Goal: Complete application form: Complete application form

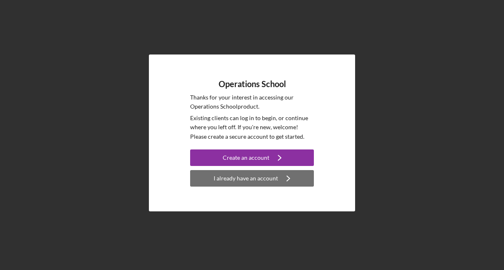
click at [255, 181] on div "I already have an account" at bounding box center [246, 178] width 64 height 17
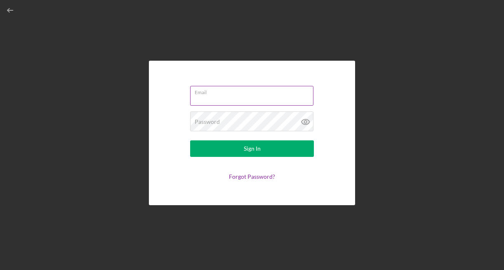
click at [224, 95] on input "Email" at bounding box center [251, 96] width 123 height 20
type input "[EMAIL_ADDRESS][DOMAIN_NAME]"
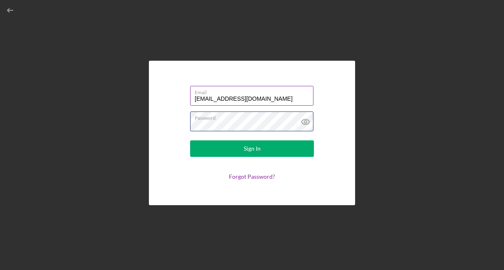
click at [190, 140] on button "Sign In" at bounding box center [252, 148] width 124 height 17
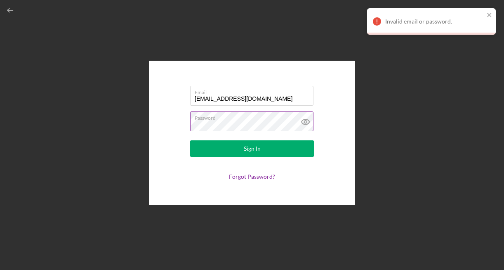
click at [308, 123] on icon at bounding box center [306, 121] width 8 height 5
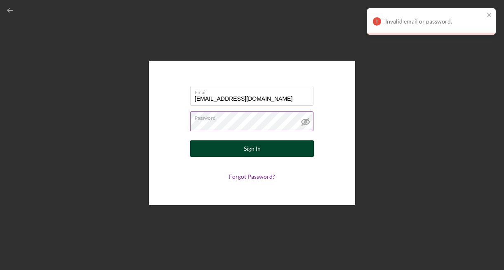
click at [264, 146] on button "Sign In" at bounding box center [252, 148] width 124 height 17
click at [201, 144] on button "Sign In" at bounding box center [252, 148] width 124 height 17
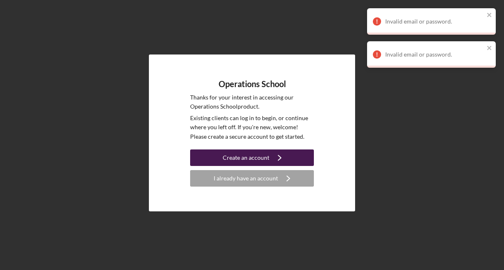
click at [214, 158] on button "Create an account Icon/Navigate" at bounding box center [252, 157] width 124 height 17
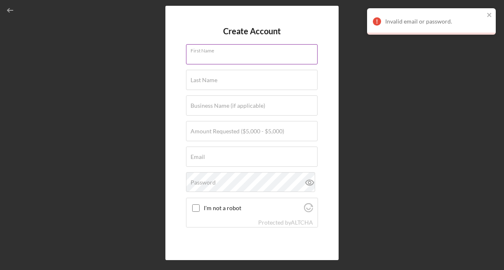
click at [279, 53] on div "First Name" at bounding box center [252, 54] width 132 height 21
type input "[PERSON_NAME]"
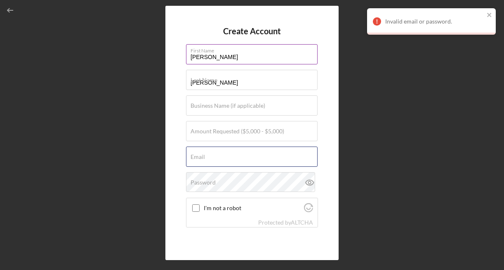
type input "[EMAIL_ADDRESS][DOMAIN_NAME]"
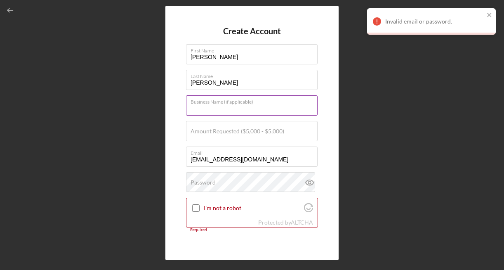
click at [264, 110] on input "Business Name (if applicable)" at bounding box center [252, 105] width 132 height 20
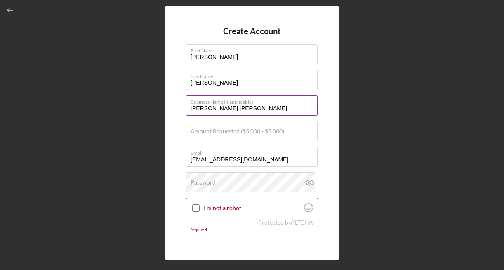
type input "[PERSON_NAME] [PERSON_NAME]"
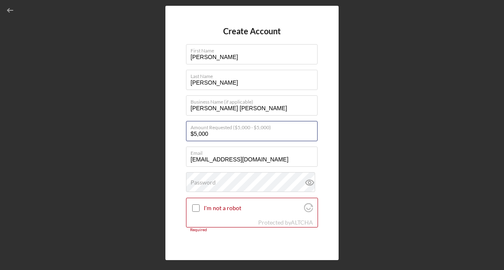
type input "$5,000"
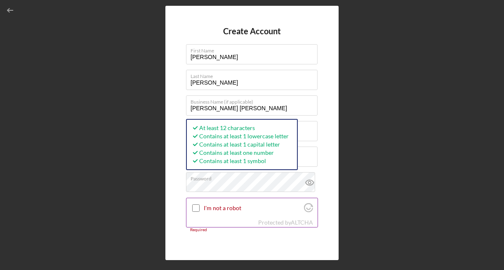
click at [193, 211] on input "I'm not a robot" at bounding box center [195, 207] width 7 height 7
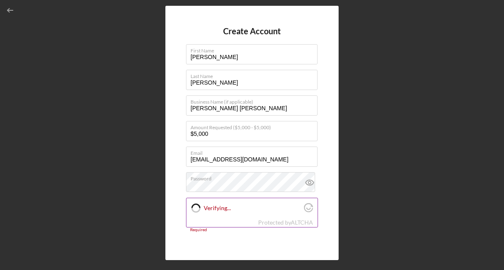
checkbox input "true"
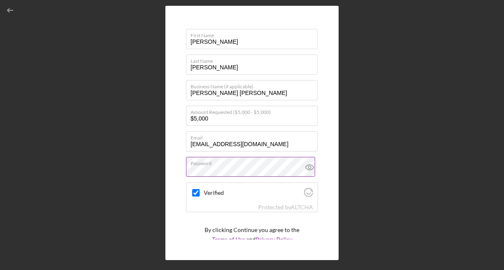
click at [306, 163] on icon at bounding box center [310, 167] width 21 height 21
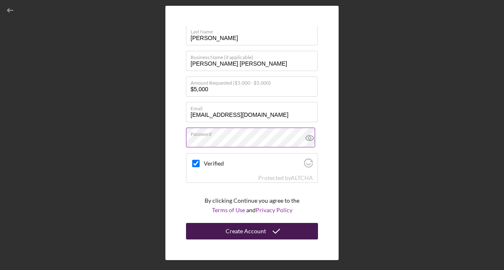
click at [266, 233] on icon "submit" at bounding box center [276, 231] width 21 height 21
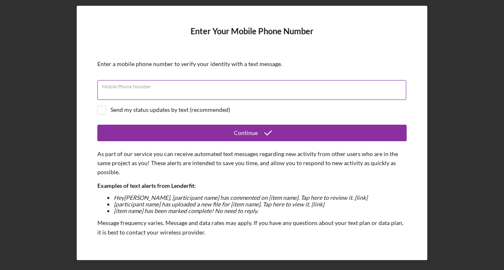
click at [185, 87] on div "Mobile Phone Number" at bounding box center [252, 90] width 310 height 21
type input "[PHONE_NUMBER]"
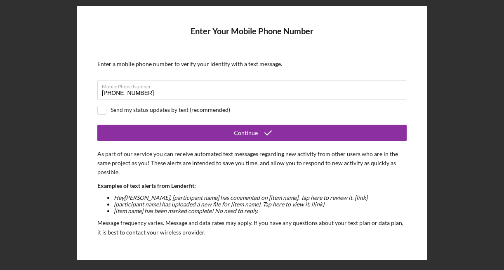
click at [146, 109] on div "Send my status updates by text (recommended)" at bounding box center [171, 109] width 120 height 7
checkbox input "true"
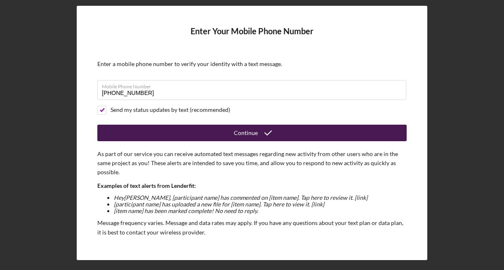
click at [150, 136] on button "Continue" at bounding box center [252, 133] width 310 height 17
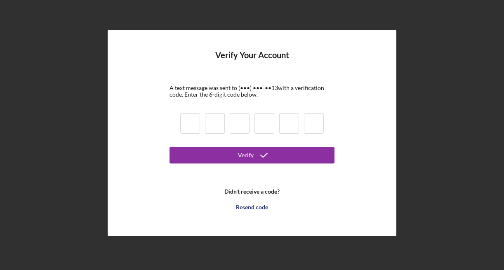
click at [195, 125] on input at bounding box center [190, 123] width 20 height 21
paste input "4"
type input "4"
type input "6"
type input "3"
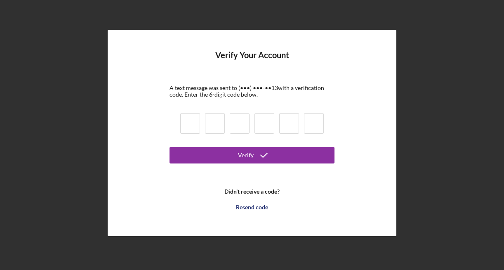
type input "2"
type input "3"
type input "8"
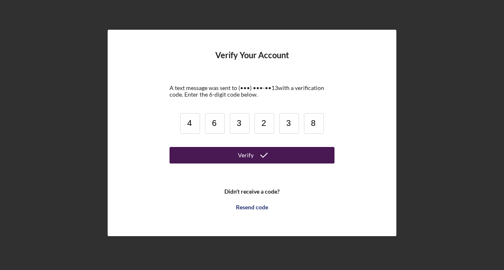
click at [215, 148] on button "Verify" at bounding box center [252, 155] width 165 height 17
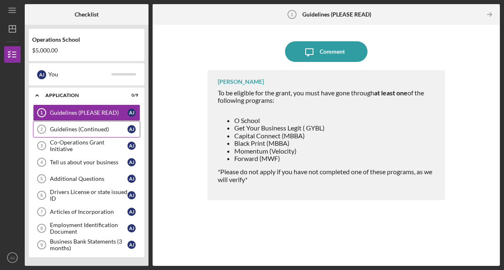
click at [77, 130] on div "Guidelines (Continued)" at bounding box center [89, 129] width 78 height 7
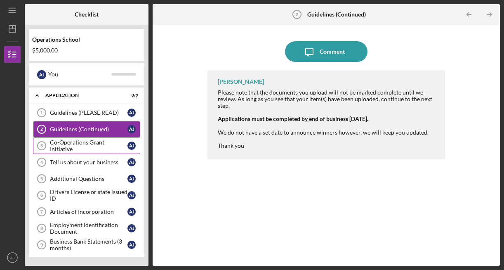
click at [85, 143] on div "Co-Operations Grant Initiative" at bounding box center [89, 145] width 78 height 13
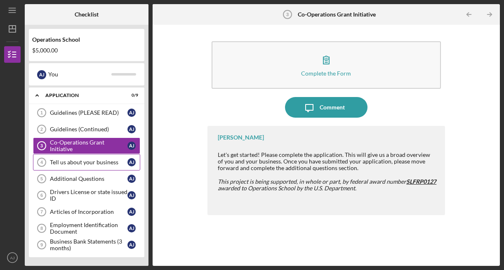
click at [81, 160] on div "Tell us about your business" at bounding box center [89, 162] width 78 height 7
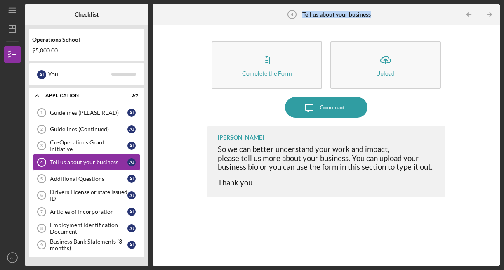
drag, startPoint x: 373, startPoint y: 17, endPoint x: 300, endPoint y: 15, distance: 72.2
click at [300, 15] on div "Tell us about your business 4 Tell us about your business" at bounding box center [327, 14] width 116 height 21
copy div "Tell us about your business"
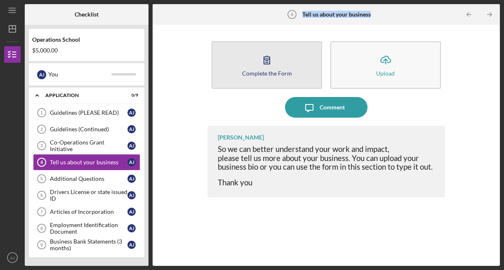
click at [259, 69] on icon "button" at bounding box center [267, 60] width 21 height 21
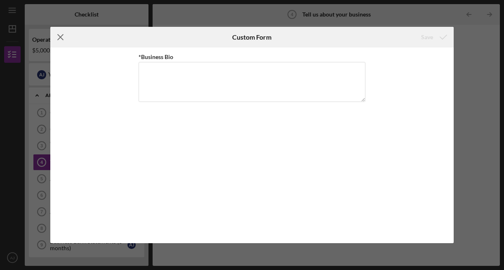
click at [55, 40] on icon "Icon/Menu Close" at bounding box center [60, 37] width 21 height 21
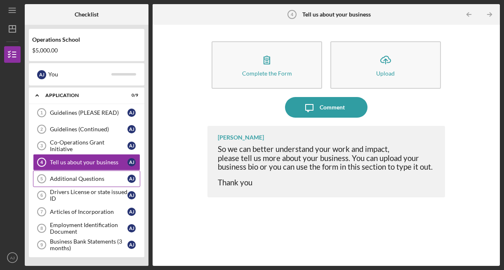
click at [91, 178] on div "Additional Questions" at bounding box center [89, 178] width 78 height 7
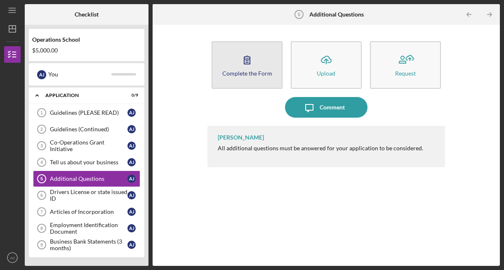
click at [257, 78] on button "Complete the Form Form" at bounding box center [247, 64] width 71 height 47
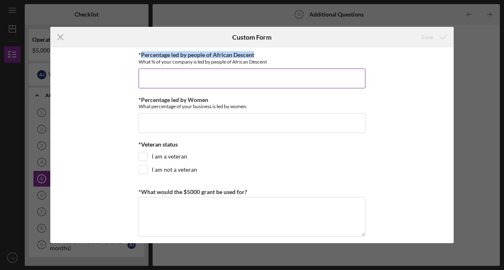
drag, startPoint x: 258, startPoint y: 54, endPoint x: 140, endPoint y: 57, distance: 117.2
click at [140, 57] on div "*Percentage led by people of African Descent What % of your company is led by p…" at bounding box center [252, 58] width 227 height 13
copy label "Percentage led by people of African Descent"
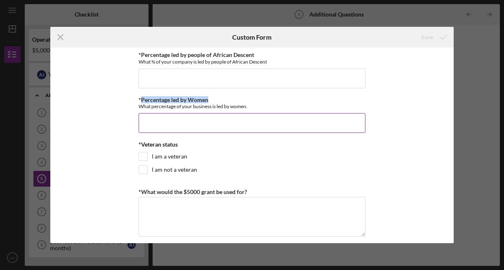
drag, startPoint x: 213, startPoint y: 101, endPoint x: 139, endPoint y: 98, distance: 73.9
click at [139, 98] on div "*Percentage led by Women What percentage of your business is led by women." at bounding box center [252, 103] width 227 height 13
copy label "Percentage led by Women"
drag, startPoint x: 249, startPoint y: 108, endPoint x: 137, endPoint y: 106, distance: 112.3
click at [139, 106] on div "What percentage of your business is led by women." at bounding box center [252, 106] width 227 height 6
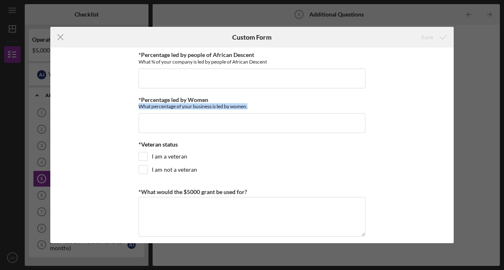
copy div "What percentage of your business is led by women."
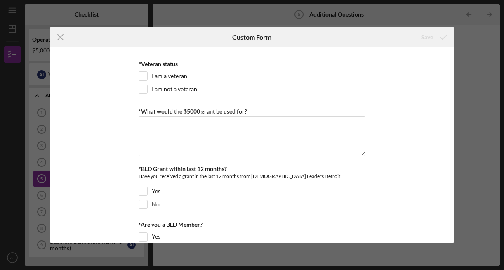
scroll to position [82, 0]
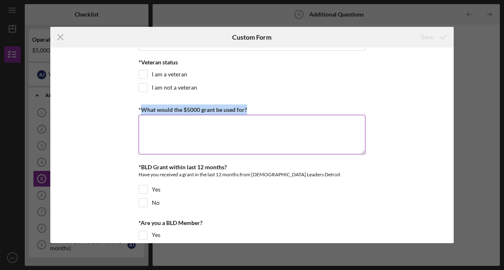
drag, startPoint x: 250, startPoint y: 109, endPoint x: 142, endPoint y: 111, distance: 108.1
click at [142, 111] on div "*What would the $5000 grant be used for?" at bounding box center [252, 109] width 227 height 10
copy label "What would the $5000 grant be used for?"
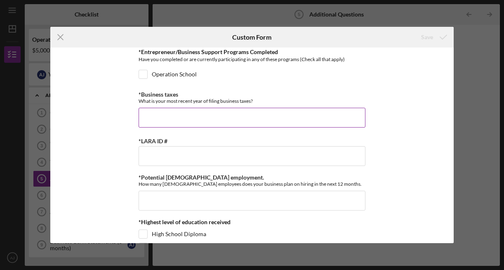
scroll to position [301, 0]
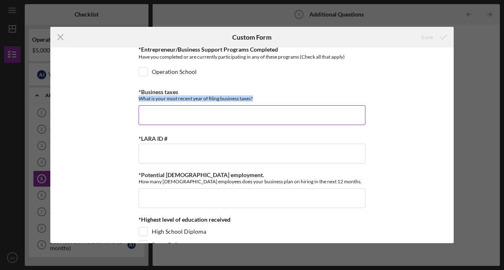
drag, startPoint x: 260, startPoint y: 97, endPoint x: 139, endPoint y: 96, distance: 120.9
click at [139, 96] on div "What is your most recent year of filing business taxes?" at bounding box center [252, 98] width 227 height 6
copy div "What is your most recent year of filing business taxes?"
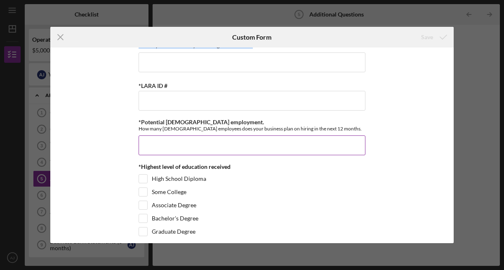
scroll to position [354, 0]
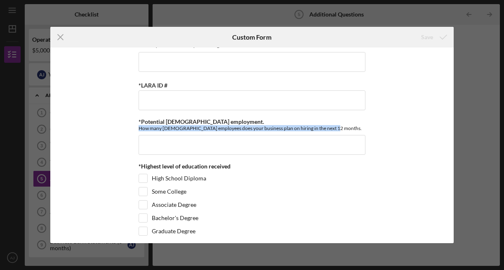
drag, startPoint x: 326, startPoint y: 128, endPoint x: 137, endPoint y: 128, distance: 189.4
click at [137, 128] on div "*Percentage led by people of African Descent What % of your company is led by p…" at bounding box center [252, 144] width 404 height 195
copy div "How many [DEMOGRAPHIC_DATA] employees does your business plan on hiring in the …"
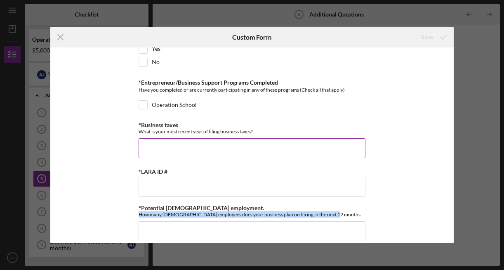
scroll to position [221, 0]
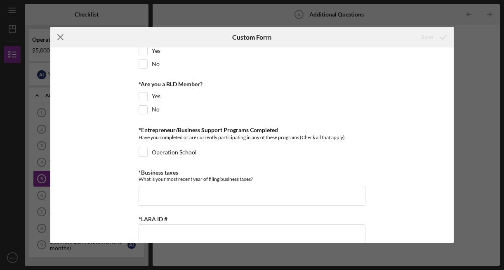
click at [60, 33] on icon "Icon/Menu Close" at bounding box center [60, 37] width 21 height 21
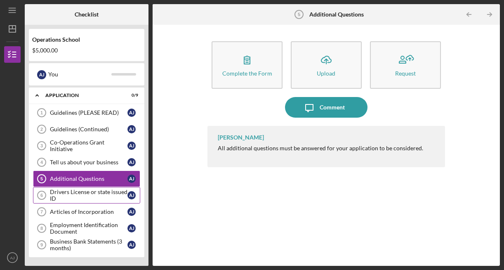
click at [69, 200] on div "Drivers License or state issued ID" at bounding box center [89, 195] width 78 height 13
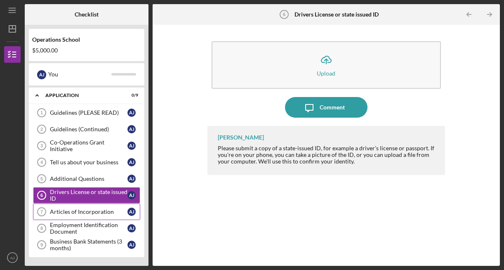
click at [88, 217] on link "Articles of Incorporation 7 Articles of Incorporation A J" at bounding box center [86, 211] width 107 height 17
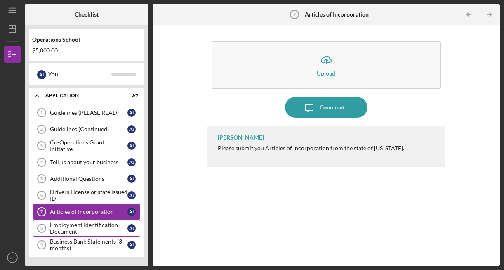
click at [85, 230] on div "Employment Identification Document" at bounding box center [89, 228] width 78 height 13
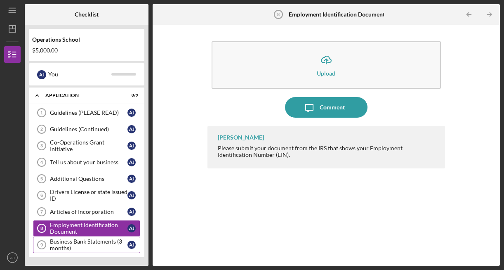
click at [84, 252] on link "Business Bank Statements (3 months) 9 Business Bank Statements (3 months) A J" at bounding box center [86, 244] width 107 height 17
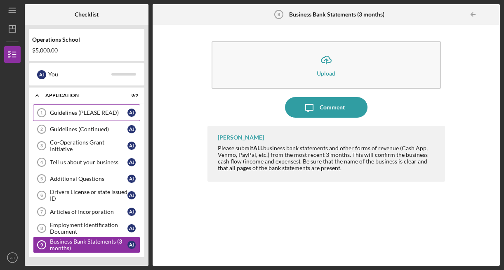
click at [92, 120] on link "Guidelines (PLEASE READ) 1 Guidelines (PLEASE READ) A J" at bounding box center [86, 112] width 107 height 17
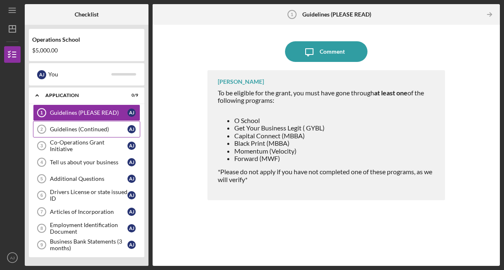
click at [91, 129] on div "Guidelines (Continued)" at bounding box center [89, 129] width 78 height 7
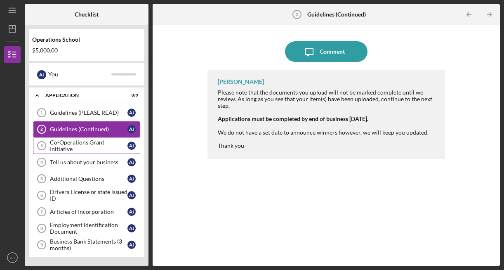
click at [87, 145] on div "Co-Operations Grant Initiative" at bounding box center [89, 145] width 78 height 13
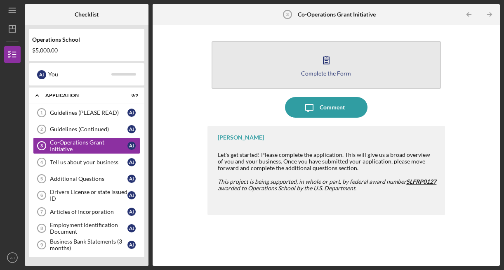
click at [284, 50] on button "Complete the Form Form" at bounding box center [326, 64] width 229 height 47
click at [298, 58] on button "Complete the Form Form" at bounding box center [326, 64] width 229 height 47
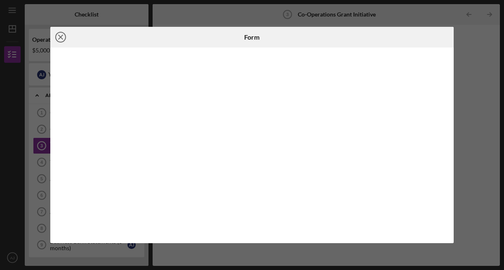
click at [59, 37] on icon "Icon/Close" at bounding box center [60, 37] width 21 height 21
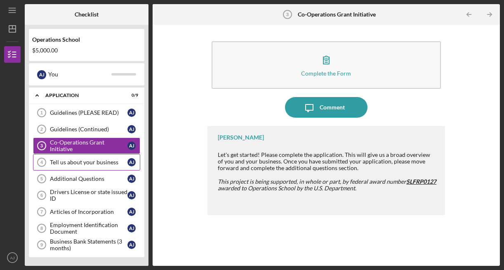
click at [55, 159] on div "Tell us about your business" at bounding box center [89, 162] width 78 height 7
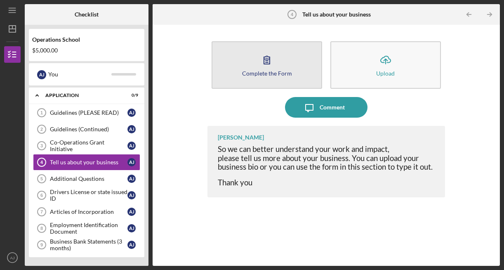
click at [248, 78] on button "Complete the Form Form" at bounding box center [267, 64] width 111 height 47
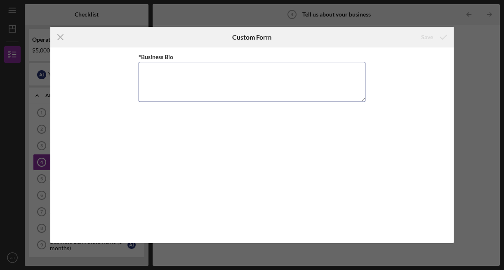
click at [248, 78] on textarea "*Business Bio" at bounding box center [252, 82] width 227 height 40
paste textarea "LOREMI D SITAMET CONSE ADI el s Doeiu tempo–incid utlabo etdolo magnaali enima …"
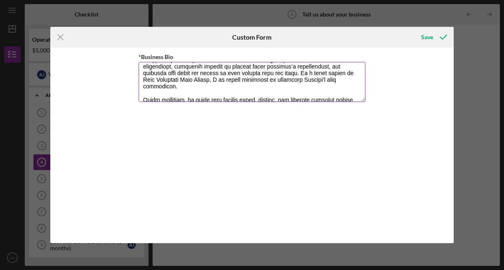
scroll to position [57, 0]
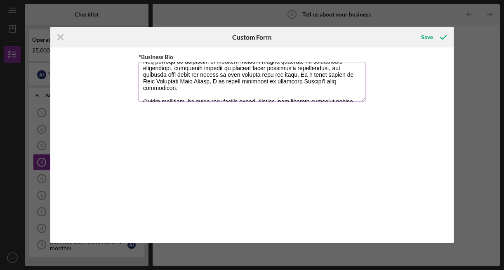
click at [144, 80] on textarea "*Business Bio" at bounding box center [252, 82] width 227 height 40
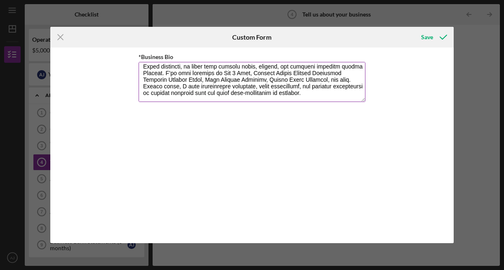
scroll to position [93, 0]
type textarea "LOREMI D SITAMET CONSE ADI el s Doeiu tempo–incid utlabo etdolo magnaali enima …"
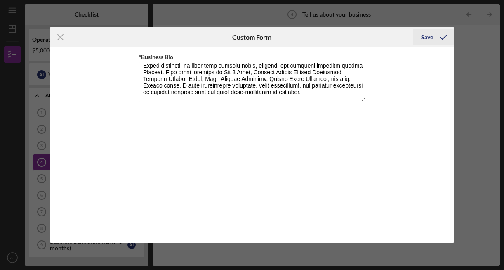
click at [441, 35] on icon "submit" at bounding box center [443, 37] width 21 height 21
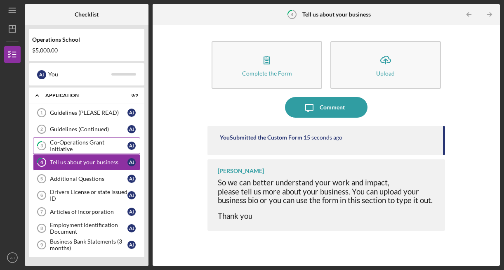
click at [89, 140] on link "3 Co-Operations Grant Initiative A J" at bounding box center [86, 145] width 107 height 17
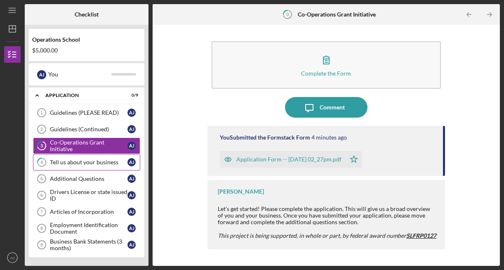
click at [111, 163] on div "Tell us about your business" at bounding box center [89, 162] width 78 height 7
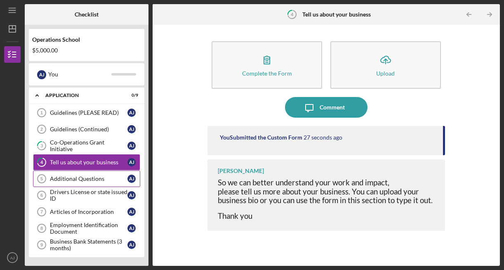
click at [105, 175] on link "Additional Questions 5 Additional Questions A J" at bounding box center [86, 178] width 107 height 17
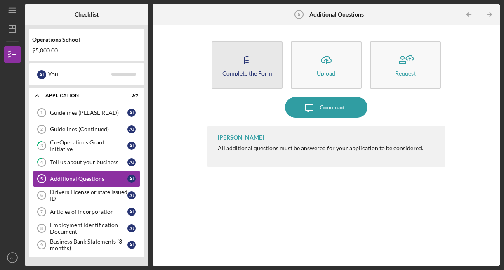
click at [240, 67] on icon "button" at bounding box center [247, 60] width 21 height 21
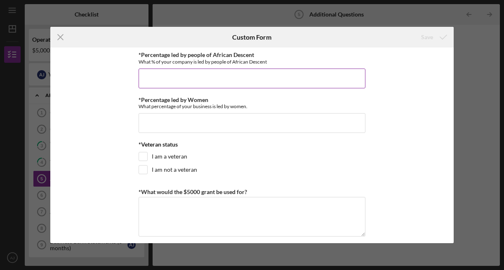
click at [238, 71] on input "*Percentage led by people of African Descent" at bounding box center [252, 79] width 227 height 20
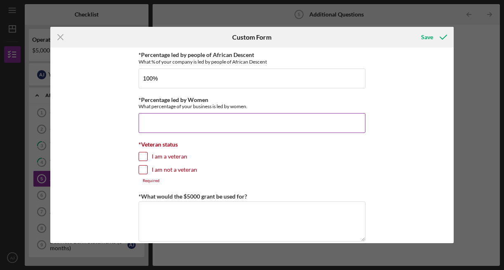
type input "100.00000%"
click at [240, 125] on input "*Percentage led by Women" at bounding box center [252, 123] width 227 height 20
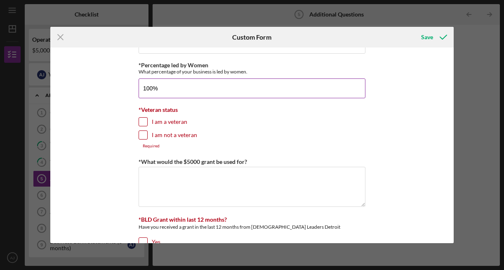
scroll to position [49, 0]
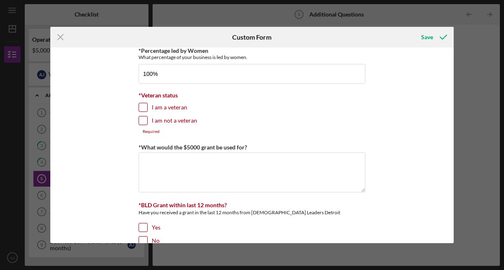
type input "100.00000%"
click at [144, 122] on input "I am not a veteran" at bounding box center [143, 120] width 8 height 8
checkbox input "true"
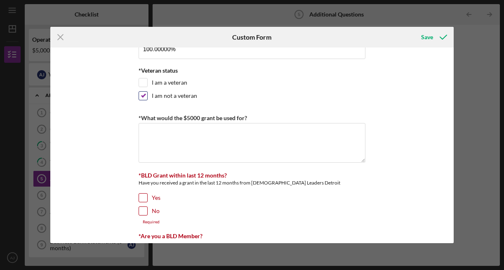
scroll to position [76, 0]
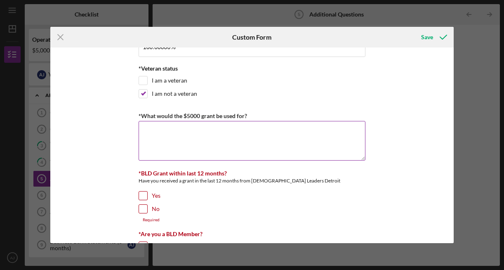
click at [200, 129] on textarea "*What would the $5000 grant be used for?" at bounding box center [252, 141] width 227 height 40
paste textarea "The $5,000 grant will be used to scale our literacy and empowerment initiatives…"
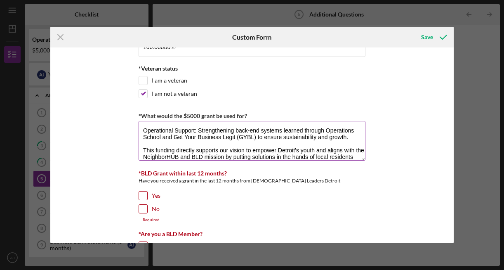
scroll to position [93, 0]
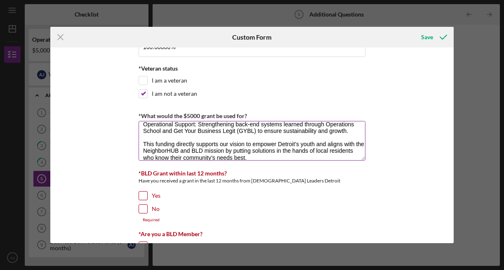
drag, startPoint x: 200, startPoint y: 144, endPoint x: 152, endPoint y: 144, distance: 47.9
click at [152, 144] on textarea "The $5,000 grant will be used to scale our literacy and empowerment initiatives…" at bounding box center [252, 141] width 227 height 40
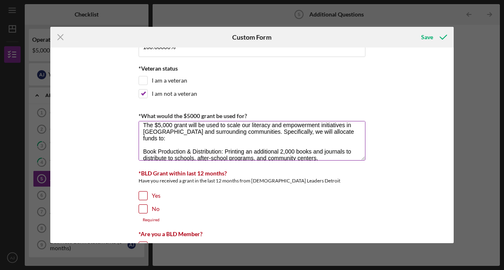
scroll to position [4, 0]
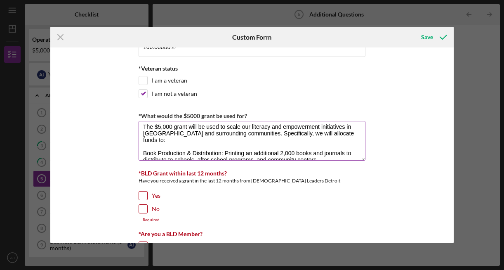
click at [239, 132] on textarea "The $5,000 grant will be used to scale our literacy and empowerment initiatives…" at bounding box center [252, 141] width 227 height 40
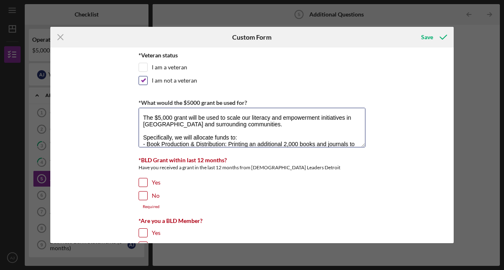
scroll to position [91, 0]
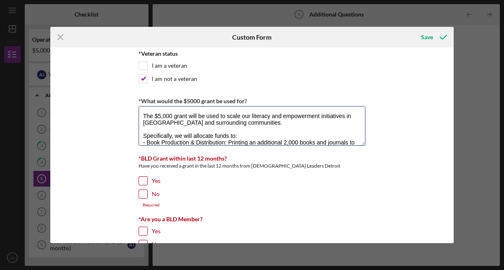
type textarea "The $5,000 grant will be used to scale our literacy and empowerment initiatives…"
click at [423, 110] on div "*Percentage led by people of African Descent What % of your company is led by p…" at bounding box center [252, 144] width 404 height 195
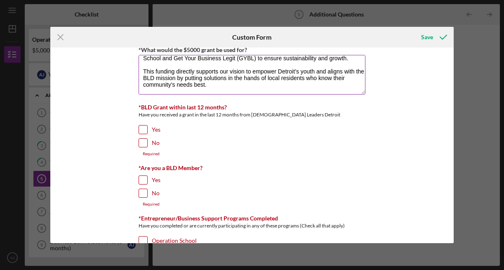
scroll to position [147, 0]
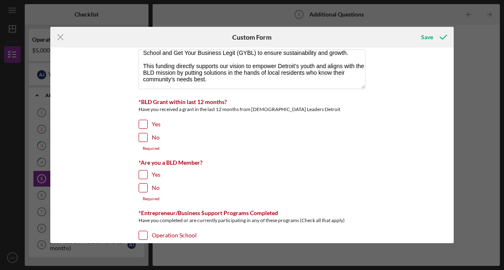
click at [144, 139] on input "No" at bounding box center [143, 137] width 8 height 8
checkbox input "true"
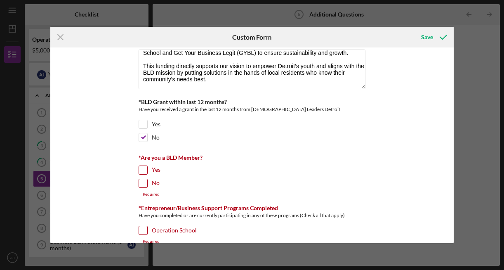
click at [143, 178] on div "*Are you a BLD Member? Yes No Required" at bounding box center [252, 175] width 227 height 42
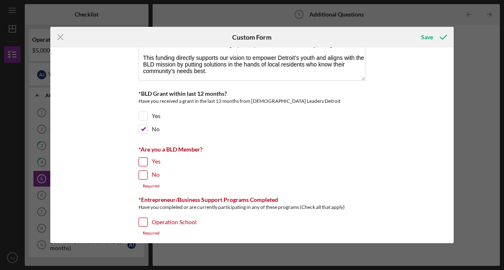
click at [141, 172] on input "No" at bounding box center [143, 175] width 8 height 8
checkbox input "true"
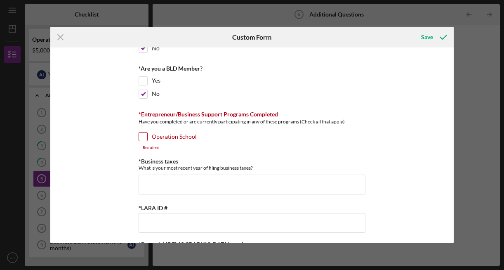
click at [141, 132] on input "Operation School" at bounding box center [143, 136] width 8 height 8
checkbox input "true"
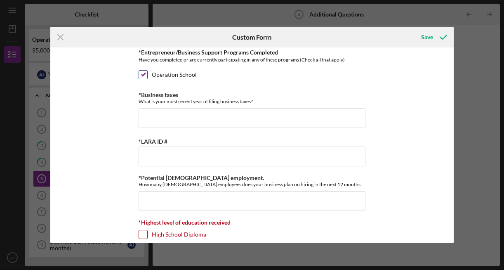
scroll to position [298, 0]
click at [157, 120] on input "*Business taxes" at bounding box center [252, 119] width 227 height 20
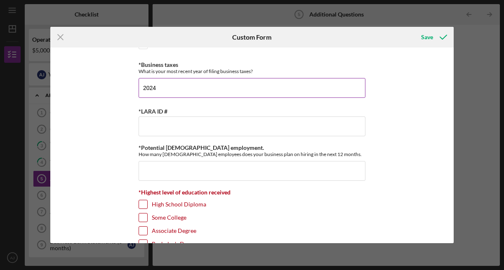
scroll to position [332, 0]
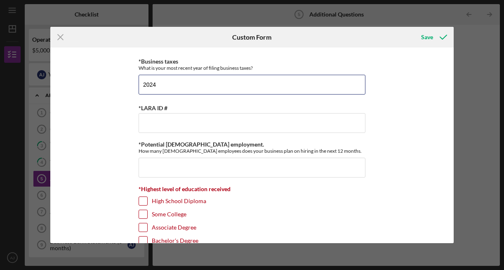
type input "2024"
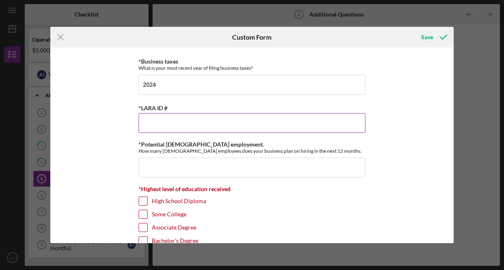
click at [190, 124] on input "*LARA ID #" at bounding box center [252, 123] width 227 height 20
paste input "224818272930"
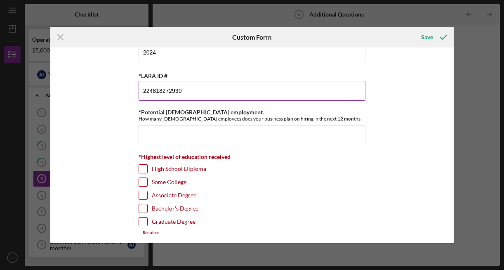
scroll to position [368, 0]
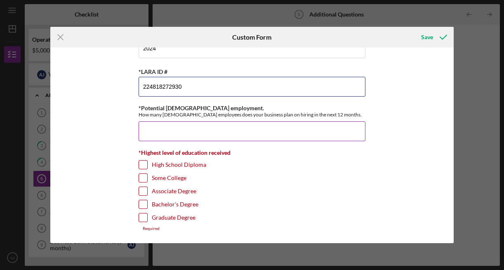
type input "224818272930"
click at [187, 132] on input "*Potential [DEMOGRAPHIC_DATA] employment." at bounding box center [252, 131] width 227 height 20
type input "-"
type input "0"
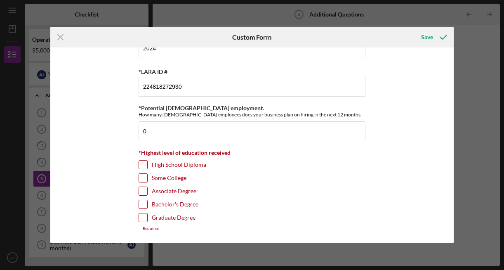
click at [139, 218] on input "Graduate Degree" at bounding box center [143, 217] width 8 height 8
checkbox input "true"
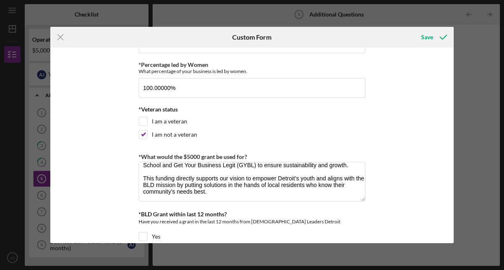
scroll to position [0, 0]
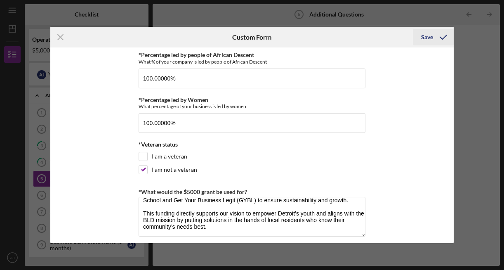
click at [435, 35] on icon "submit" at bounding box center [443, 37] width 21 height 21
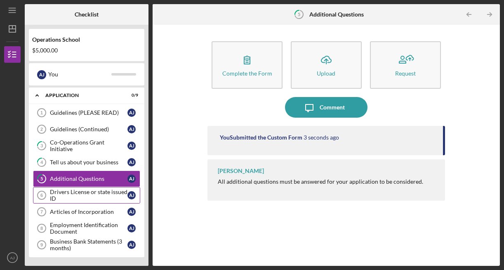
click at [97, 194] on div "Drivers License or state issued ID" at bounding box center [89, 195] width 78 height 13
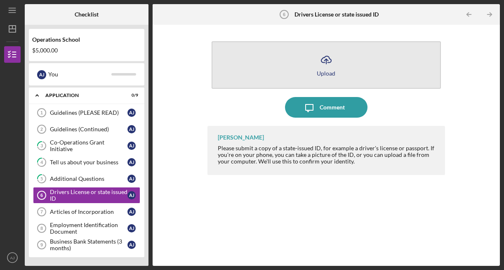
click at [335, 54] on icon "Icon/Upload" at bounding box center [326, 60] width 21 height 21
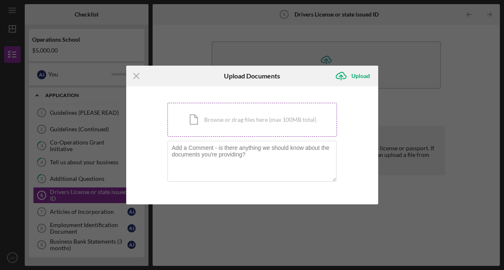
click at [205, 122] on div "Icon/Document Browse or drag files here (max 100MB total) Tap to choose files o…" at bounding box center [253, 120] width 170 height 34
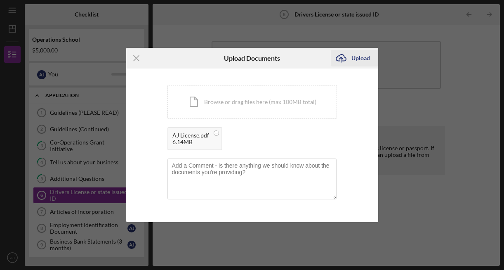
click at [346, 54] on icon "Icon/Upload" at bounding box center [341, 58] width 21 height 21
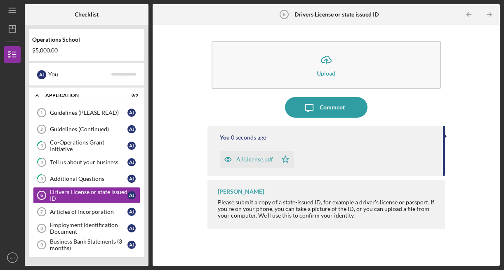
click at [187, 146] on div "Icon/Upload Upload Icon/Message Comment You 0 seconds ago AJ License.pdf Icon/S…" at bounding box center [326, 145] width 339 height 233
click at [92, 213] on div "Articles of Incorporation" at bounding box center [89, 211] width 78 height 7
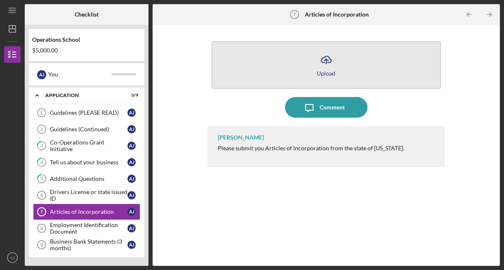
click at [333, 49] on button "Icon/Upload Upload" at bounding box center [326, 64] width 229 height 47
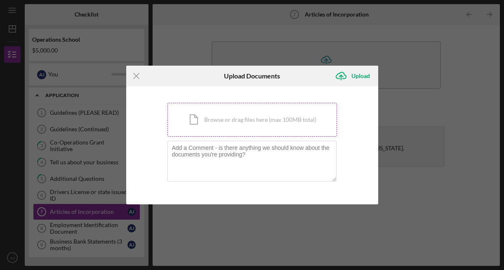
click at [195, 123] on div "Icon/Document Browse or drag files here (max 100MB total) Tap to choose files o…" at bounding box center [253, 120] width 170 height 34
click at [213, 125] on div "Icon/Document Browse or drag files here (max 100MB total) Tap to choose files o…" at bounding box center [253, 120] width 170 height 34
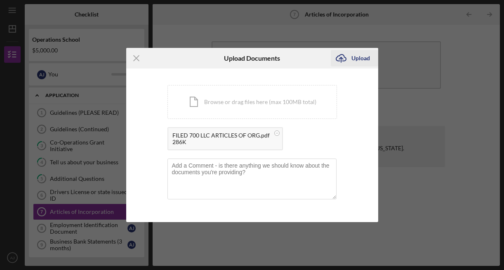
click at [361, 57] on div "Upload" at bounding box center [361, 58] width 19 height 17
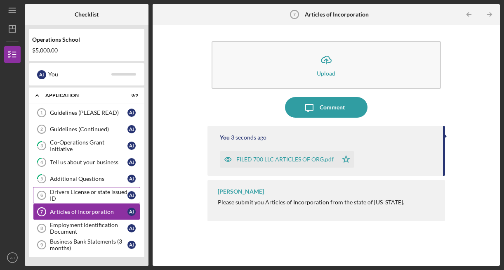
click at [83, 191] on div "Drivers License or state issued ID" at bounding box center [89, 195] width 78 height 13
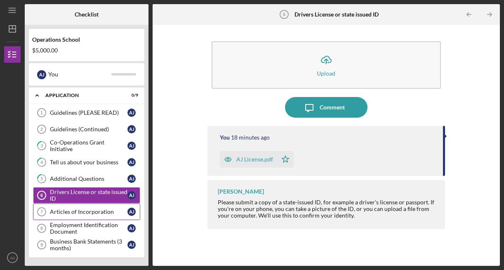
click at [78, 211] on div "Articles of Incorporation" at bounding box center [89, 211] width 78 height 7
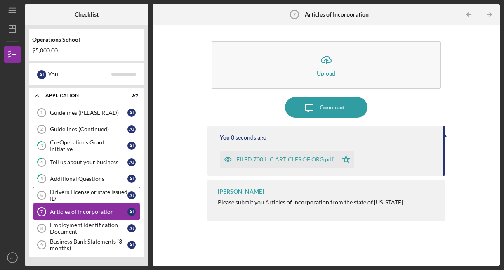
click at [81, 196] on div "Drivers License or state issued ID" at bounding box center [89, 195] width 78 height 13
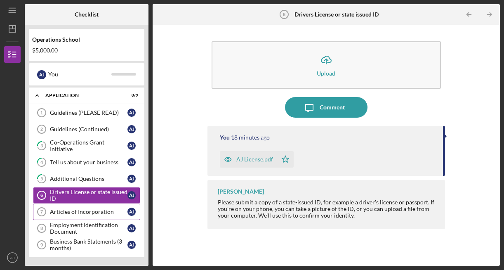
click at [76, 217] on link "Articles of Incorporation 7 Articles of Incorporation A J" at bounding box center [86, 211] width 107 height 17
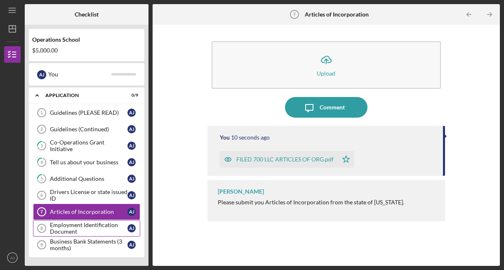
click at [74, 230] on div "Employment Identification Document" at bounding box center [89, 228] width 78 height 13
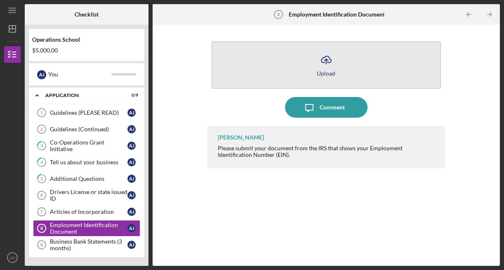
click at [323, 65] on icon "Icon/Upload" at bounding box center [326, 60] width 21 height 21
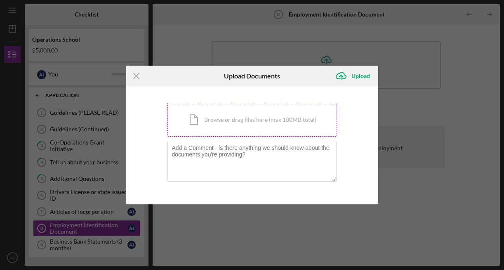
click at [204, 116] on div "Icon/Document Browse or drag files here (max 100MB total) Tap to choose files o…" at bounding box center [253, 120] width 170 height 34
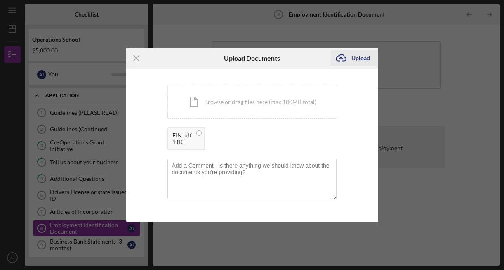
click at [360, 54] on div "Upload" at bounding box center [361, 58] width 19 height 17
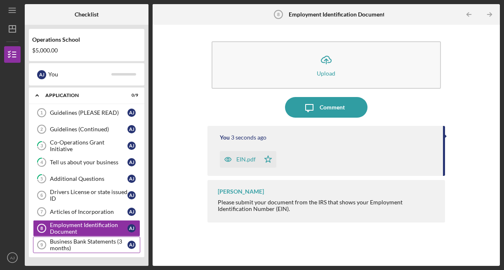
click at [80, 244] on div "Business Bank Statements (3 months)" at bounding box center [89, 244] width 78 height 13
